Goal: Information Seeking & Learning: Learn about a topic

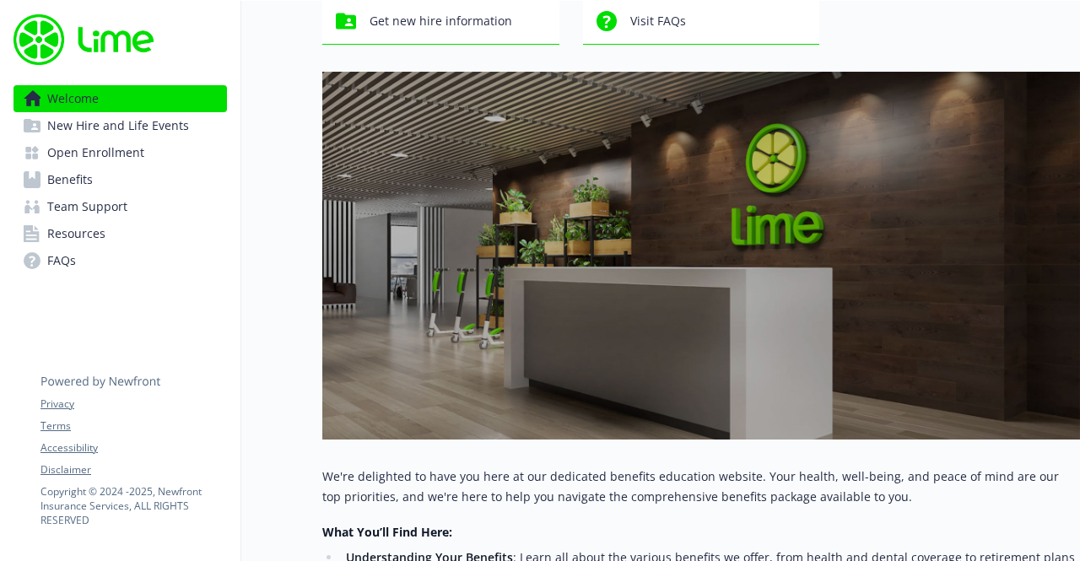
scroll to position [159, 0]
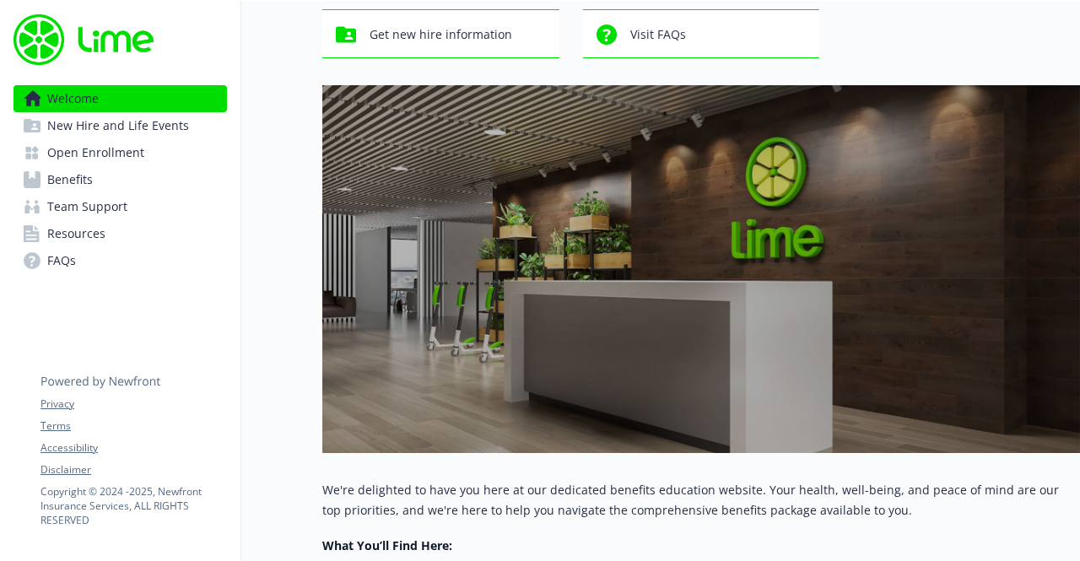
click at [103, 181] on link "Benefits" at bounding box center [121, 179] width 214 height 27
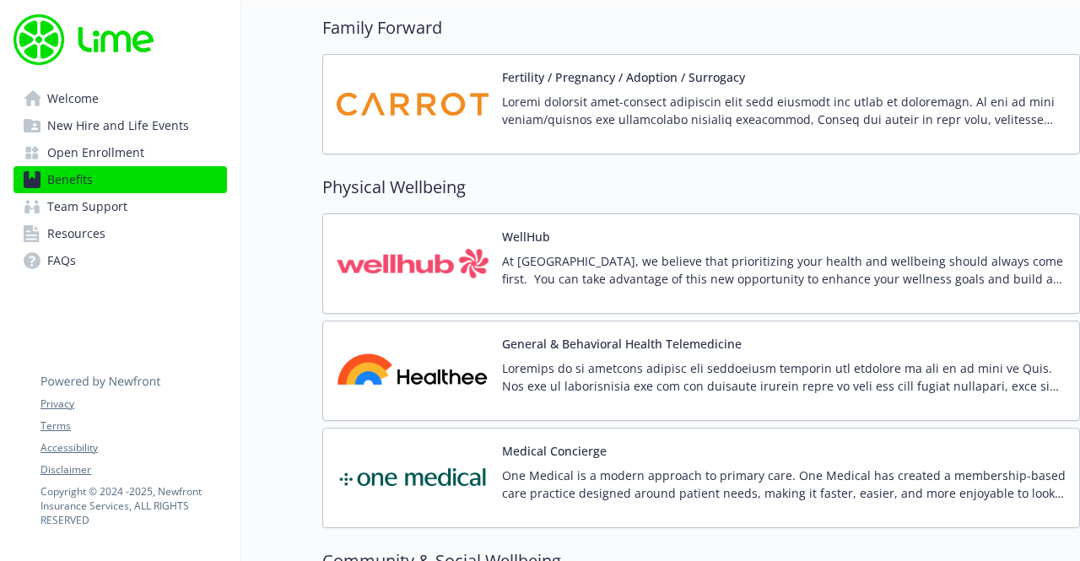
scroll to position [3609, 0]
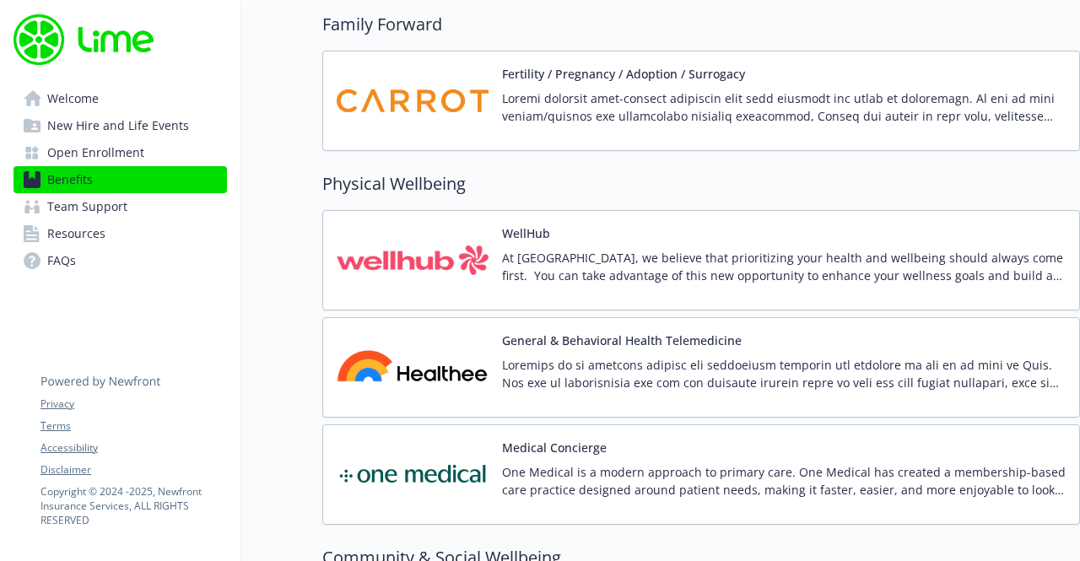
click at [624, 356] on p at bounding box center [784, 373] width 564 height 35
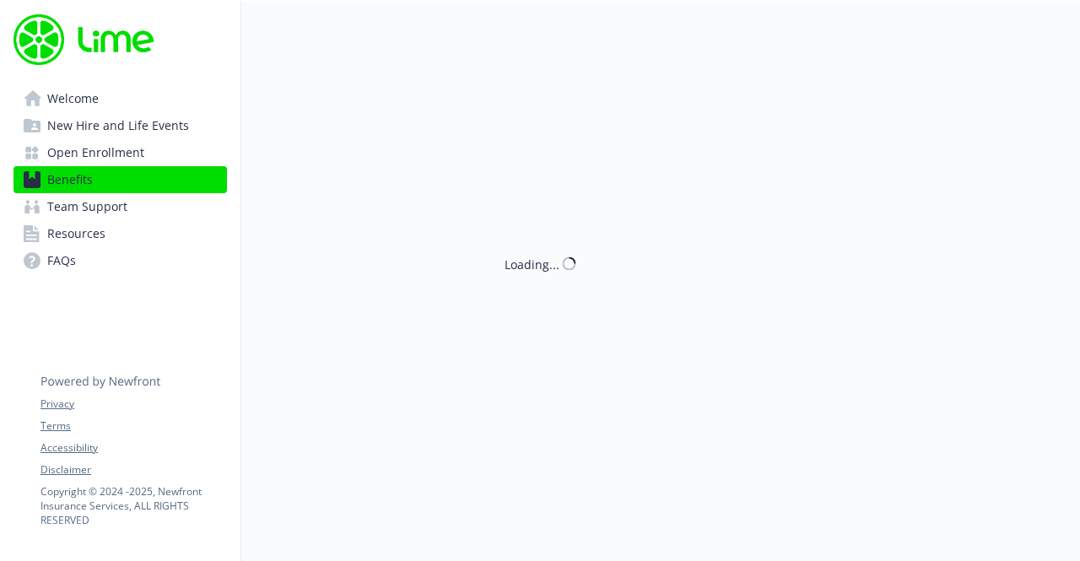
scroll to position [3609, 0]
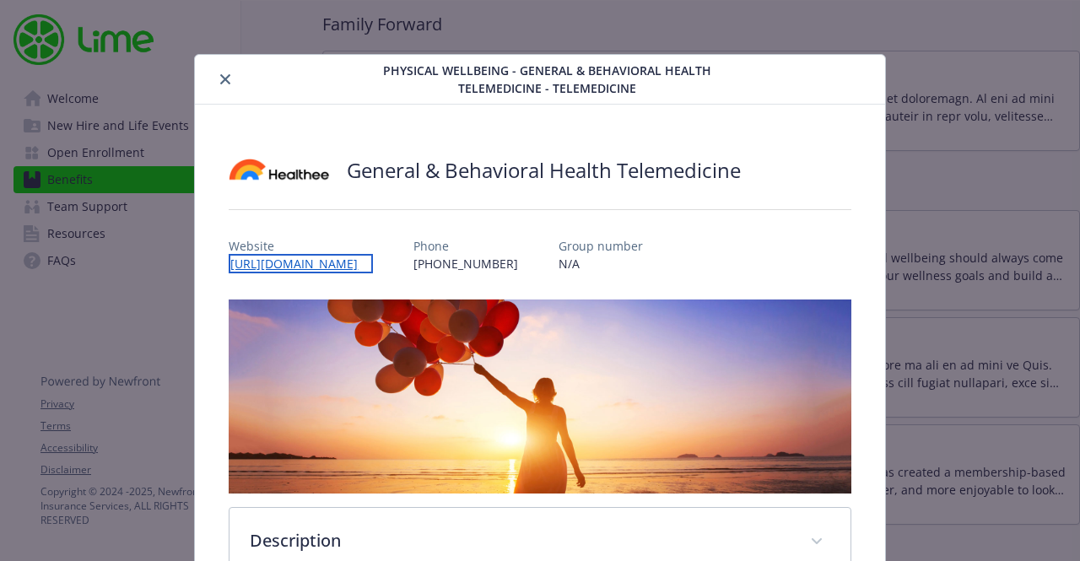
click at [373, 264] on link "https://app.healthee.co/account/login" at bounding box center [301, 263] width 144 height 19
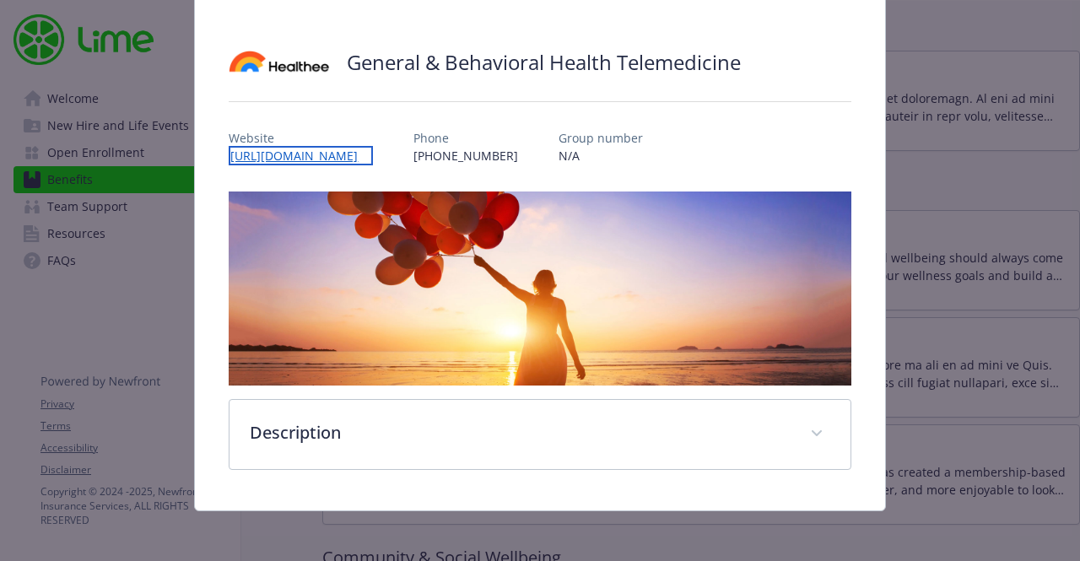
click at [373, 154] on link "https://app.healthee.co/account/login" at bounding box center [301, 155] width 144 height 19
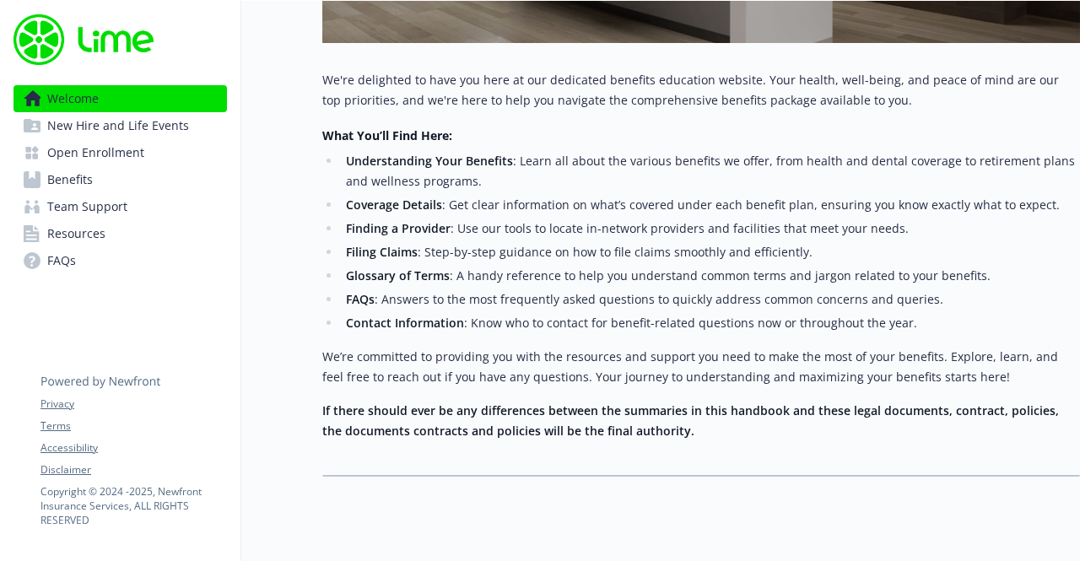
scroll to position [618, 0]
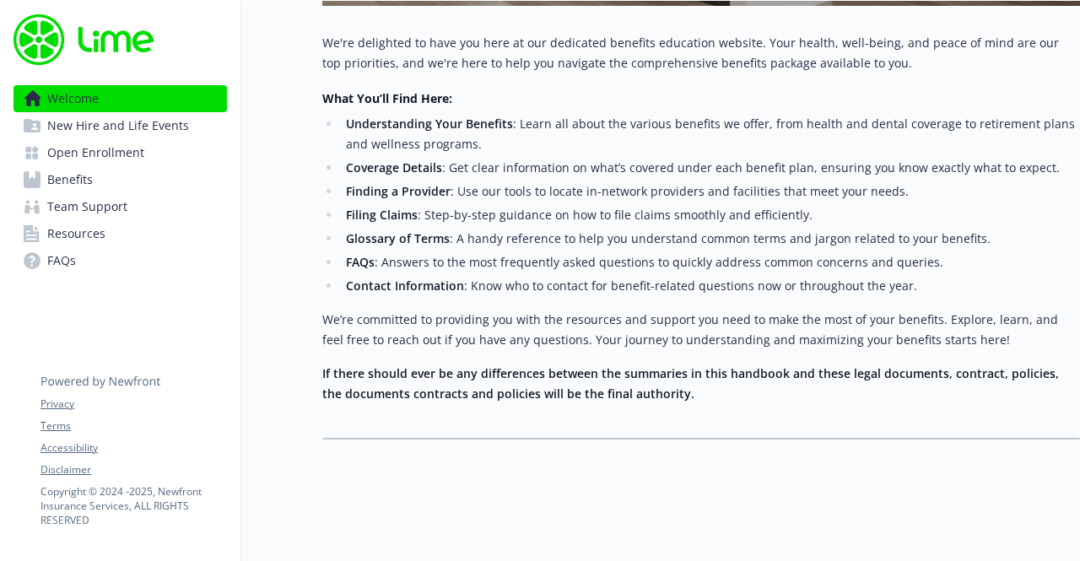
click at [68, 178] on span "Benefits" at bounding box center [70, 179] width 46 height 27
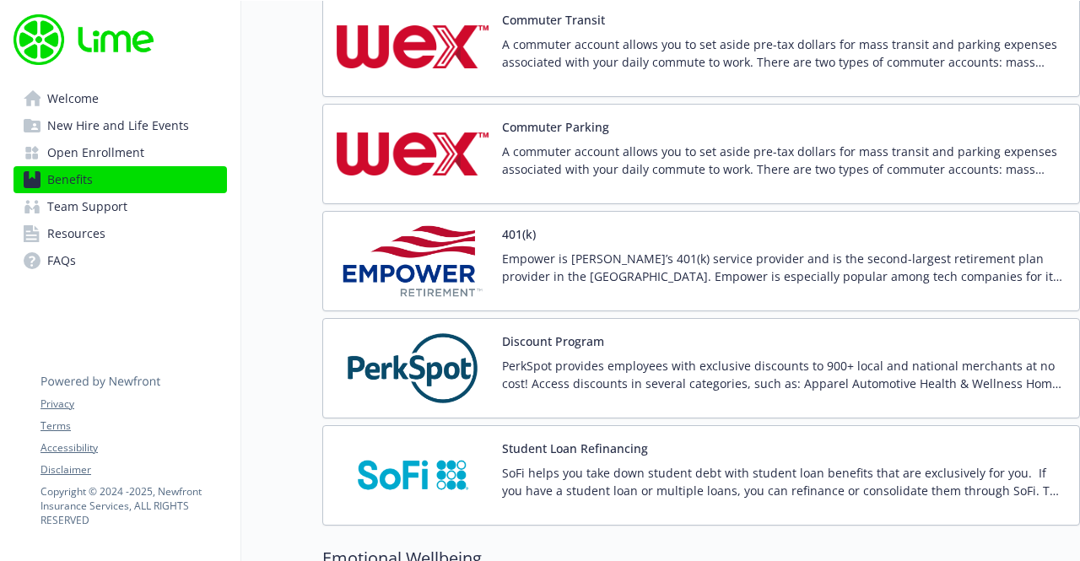
click at [550, 265] on p "Empower is [PERSON_NAME]’s 401(k) service provider and is the second-largest re…" at bounding box center [784, 267] width 564 height 35
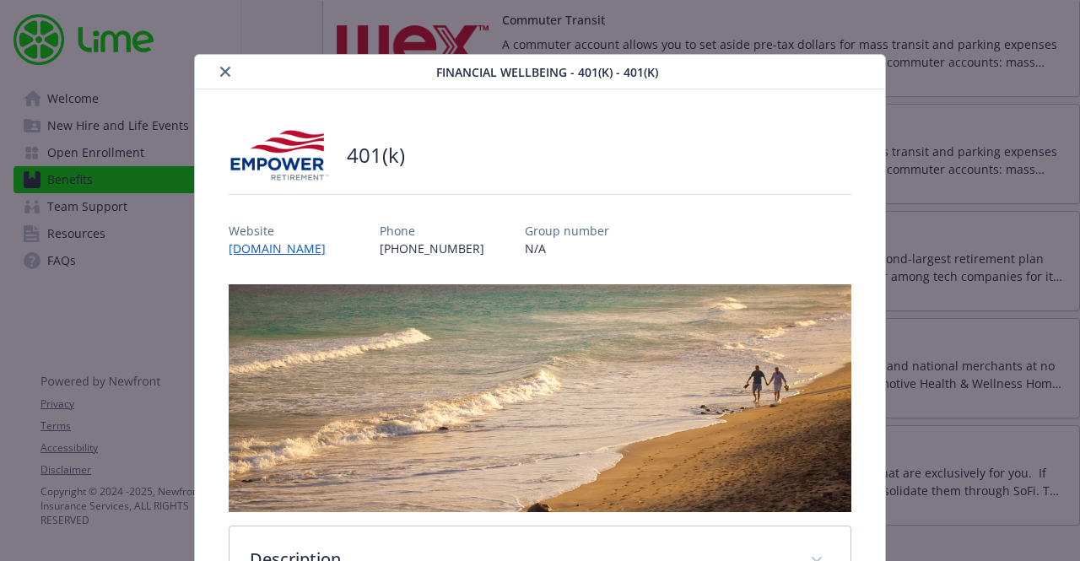
scroll to position [51, 0]
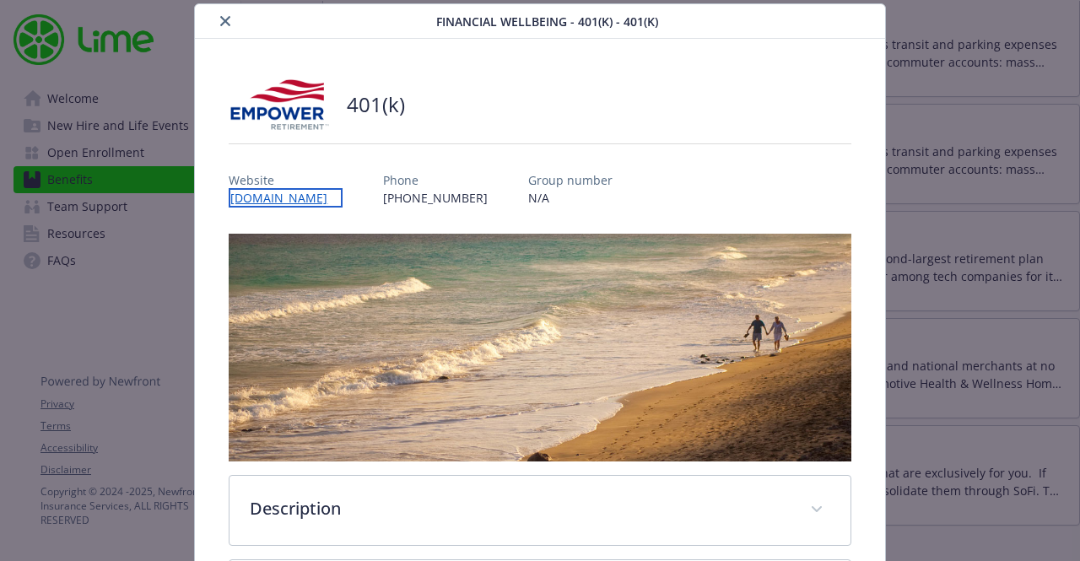
click at [343, 194] on link "[DOMAIN_NAME]" at bounding box center [286, 197] width 114 height 19
